Goal: Task Accomplishment & Management: Manage account settings

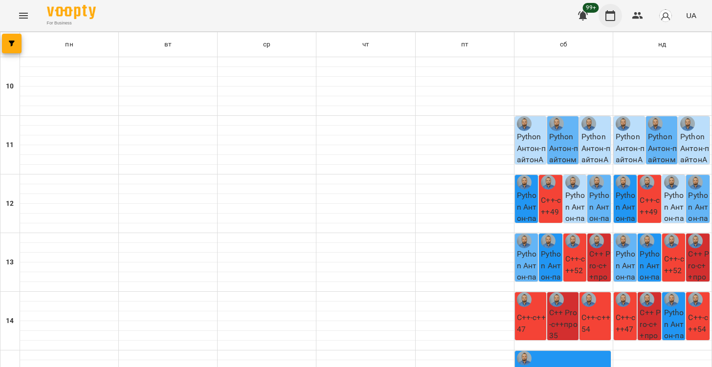
click at [610, 18] on icon "button" at bounding box center [610, 16] width 12 height 12
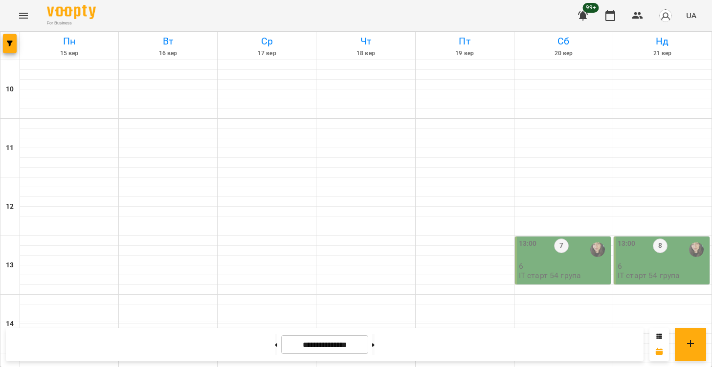
scroll to position [380, 0]
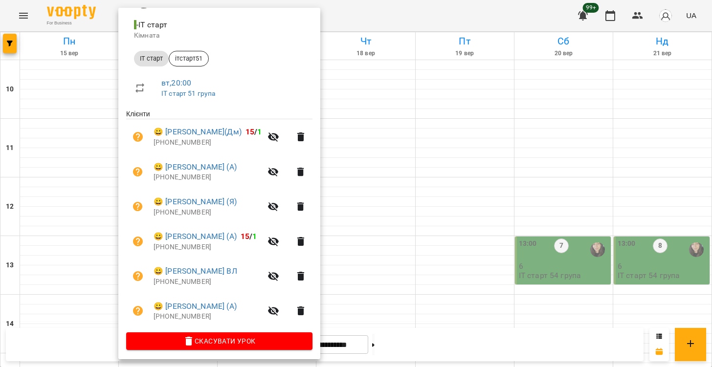
scroll to position [112, 0]
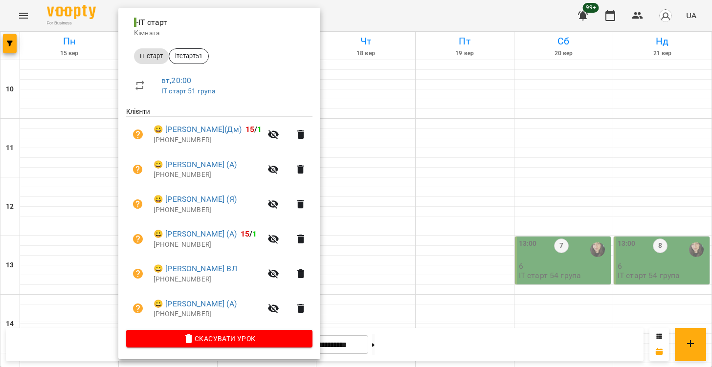
drag, startPoint x: 465, startPoint y: 236, endPoint x: 473, endPoint y: 220, distance: 17.5
click at [465, 237] on div at bounding box center [356, 183] width 712 height 367
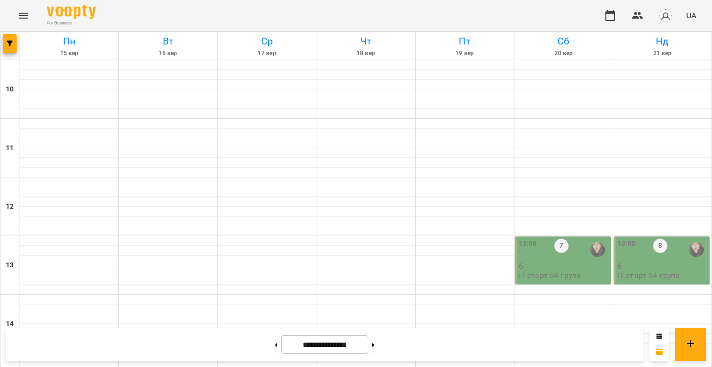
scroll to position [434, 0]
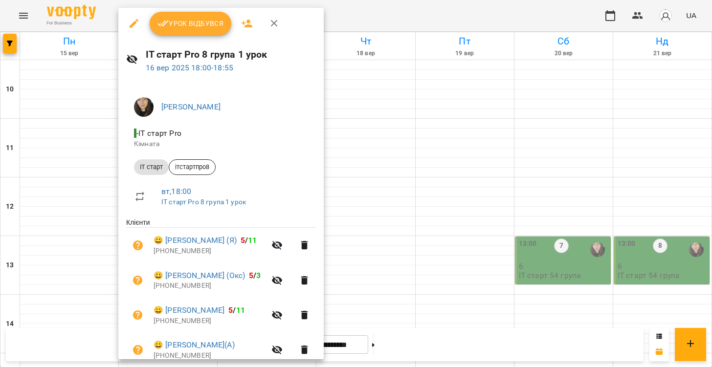
click at [181, 32] on button "Урок відбувся" at bounding box center [191, 23] width 82 height 23
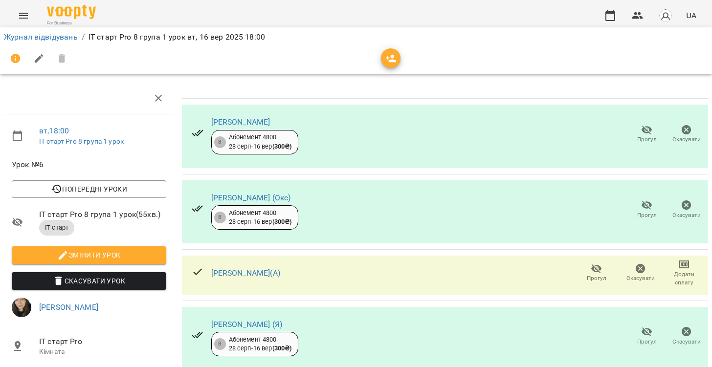
scroll to position [180, 0]
click at [610, 19] on icon "button" at bounding box center [610, 16] width 12 height 12
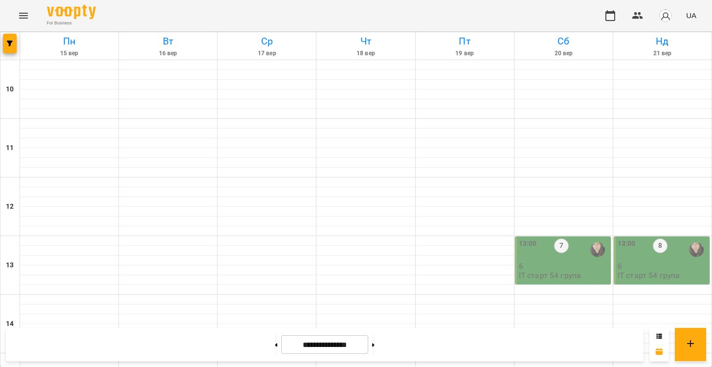
scroll to position [434, 0]
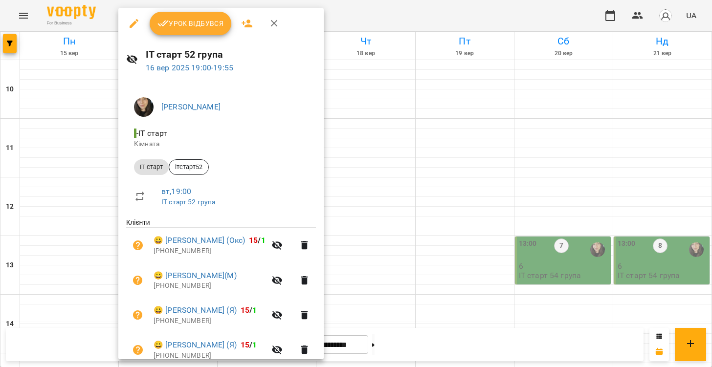
click at [204, 26] on span "Урок відбувся" at bounding box center [190, 24] width 66 height 12
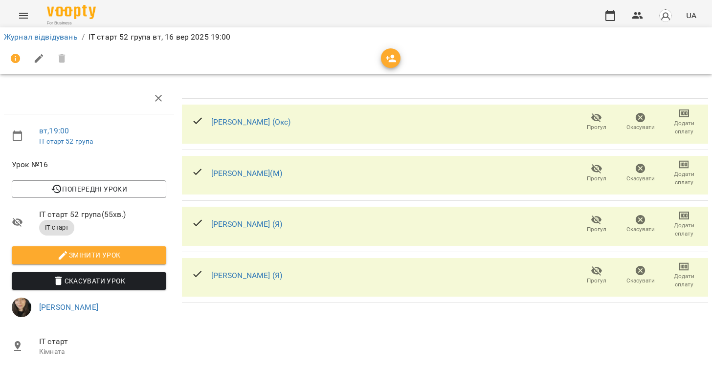
scroll to position [90, 0]
click at [606, 19] on icon "button" at bounding box center [610, 15] width 10 height 11
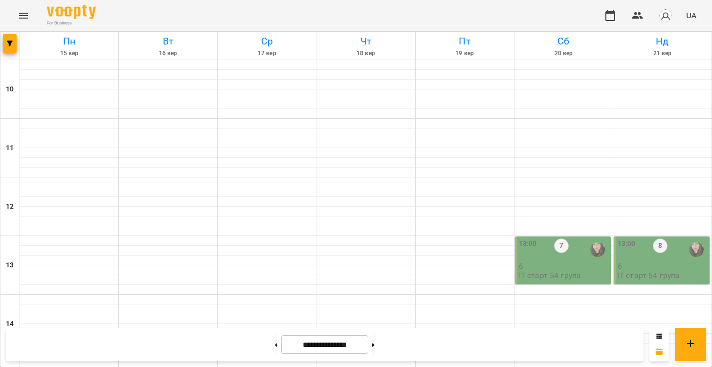
scroll to position [500, 0]
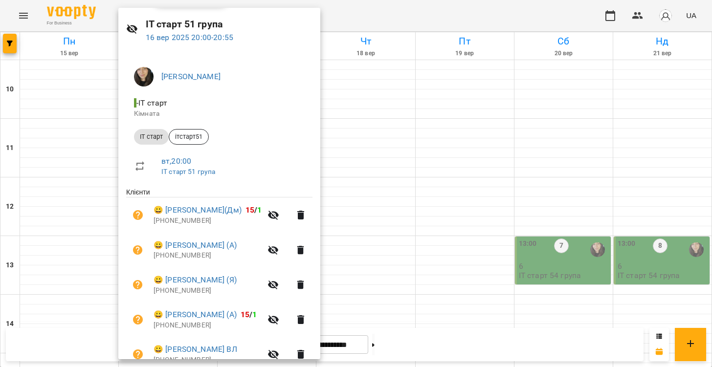
scroll to position [54, 0]
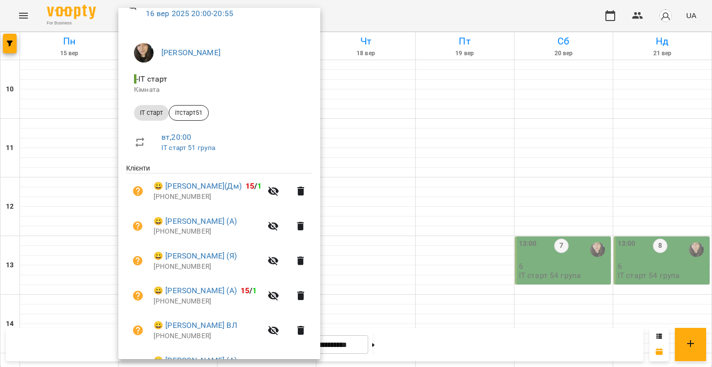
click at [295, 227] on icon "button" at bounding box center [301, 226] width 12 height 12
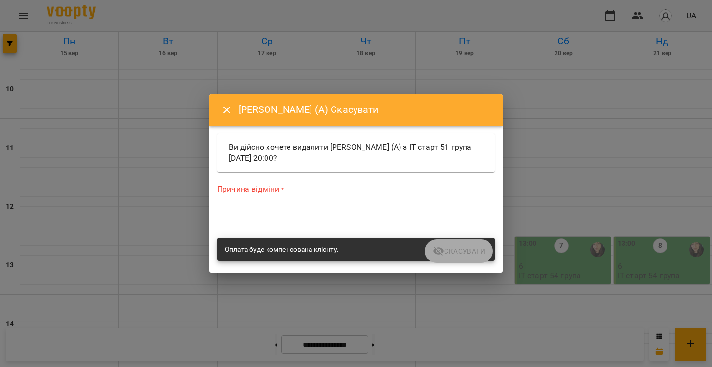
click at [322, 205] on div "Причина відміни * *" at bounding box center [356, 205] width 278 height 43
click at [324, 213] on textarea at bounding box center [356, 214] width 278 height 9
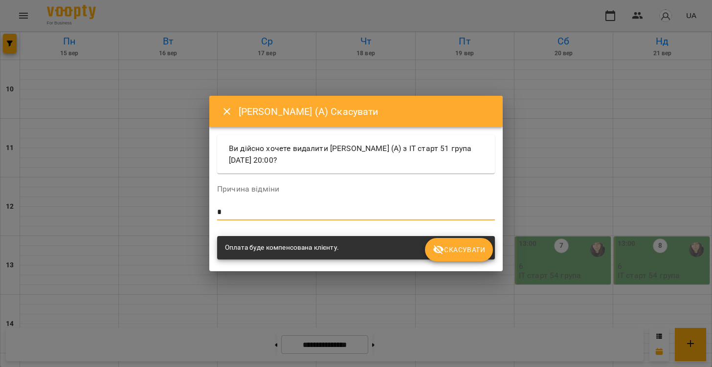
type textarea "*"
click at [457, 254] on span "Скасувати" at bounding box center [459, 250] width 52 height 12
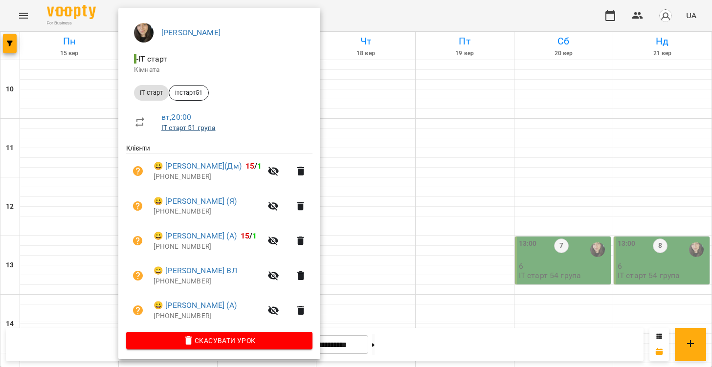
scroll to position [77, 0]
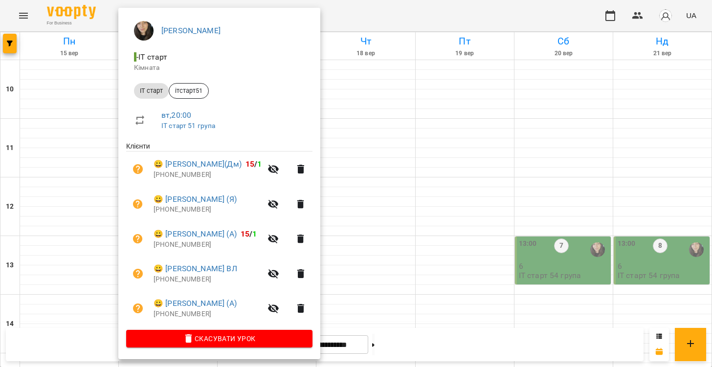
click at [440, 219] on div at bounding box center [356, 183] width 712 height 367
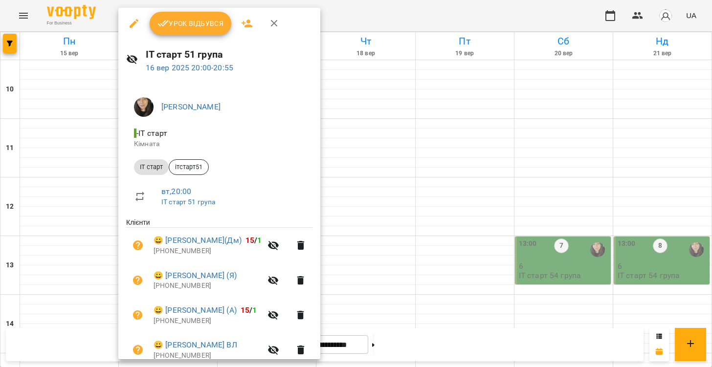
click at [206, 26] on span "Урок відбувся" at bounding box center [190, 24] width 66 height 12
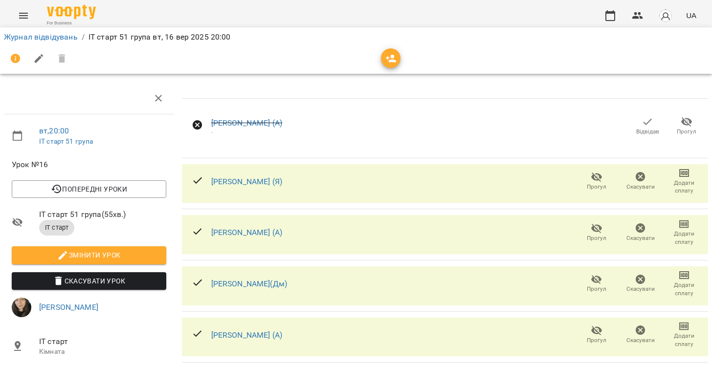
scroll to position [90, 0]
click at [609, 15] on icon "button" at bounding box center [610, 16] width 12 height 12
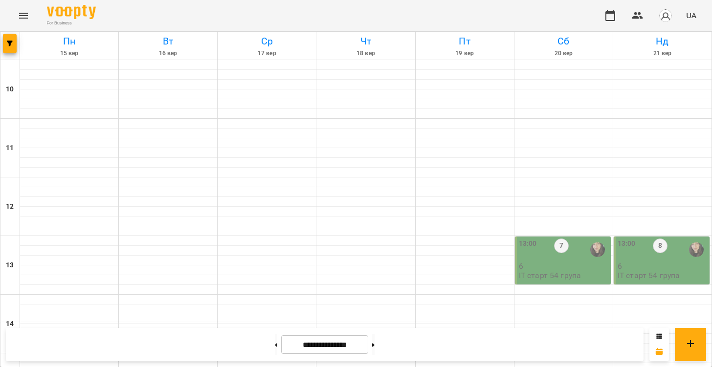
scroll to position [434, 0]
